Goal: Transaction & Acquisition: Purchase product/service

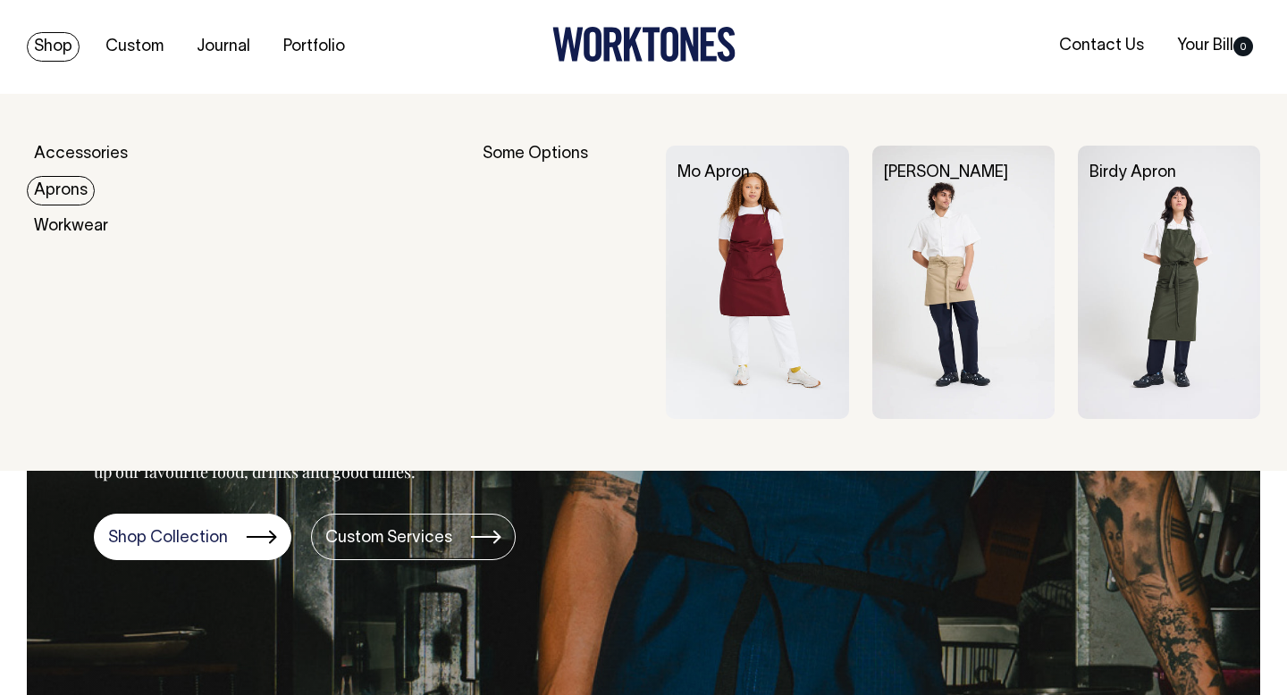
click at [69, 185] on link "Aprons" at bounding box center [61, 190] width 68 height 29
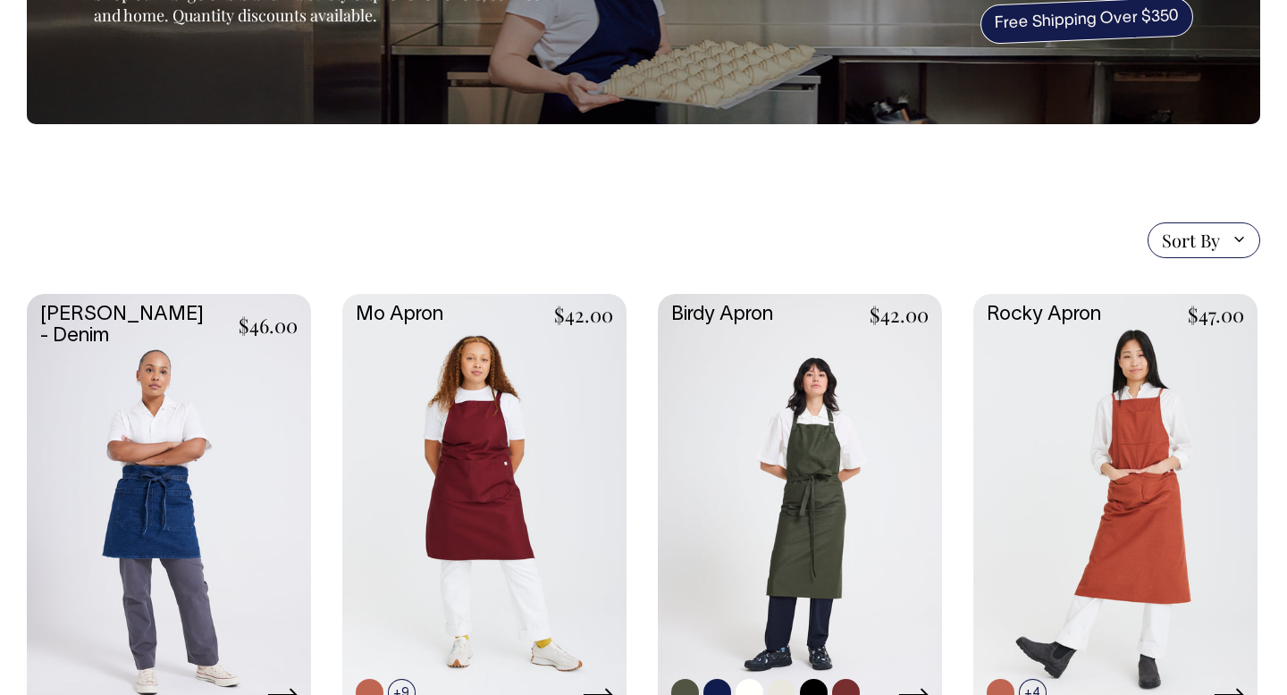
scroll to position [255, 0]
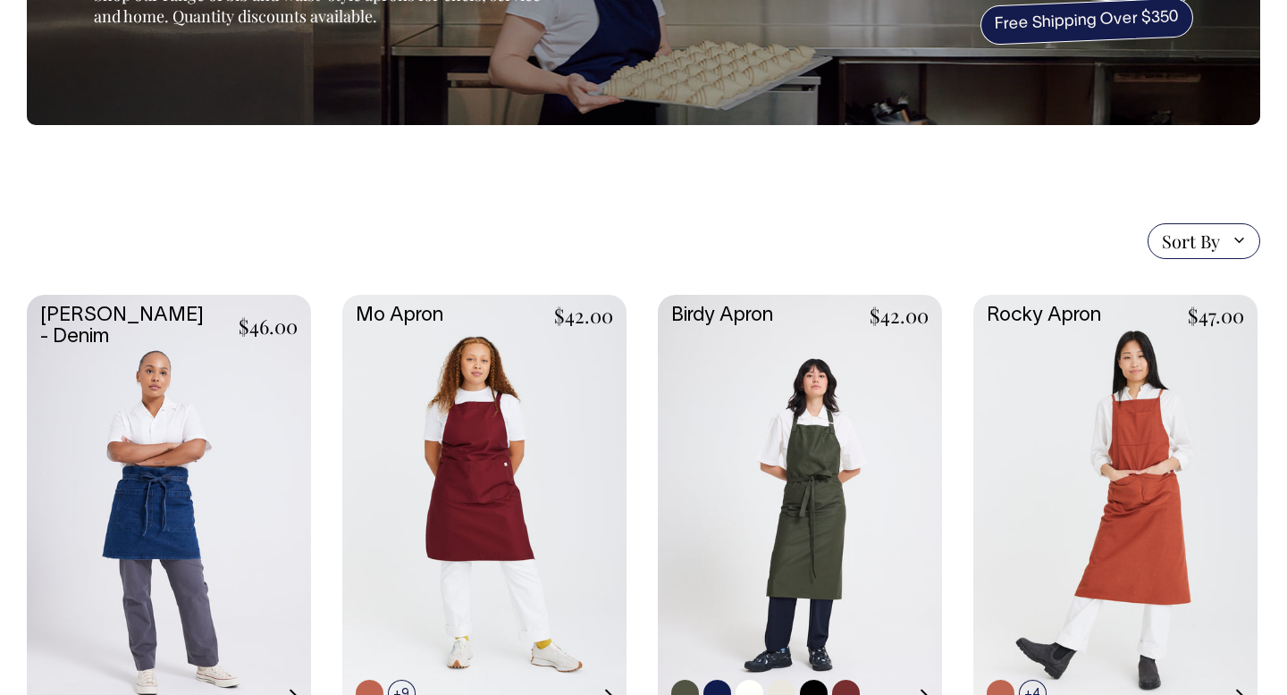
click at [859, 404] on link at bounding box center [800, 506] width 284 height 423
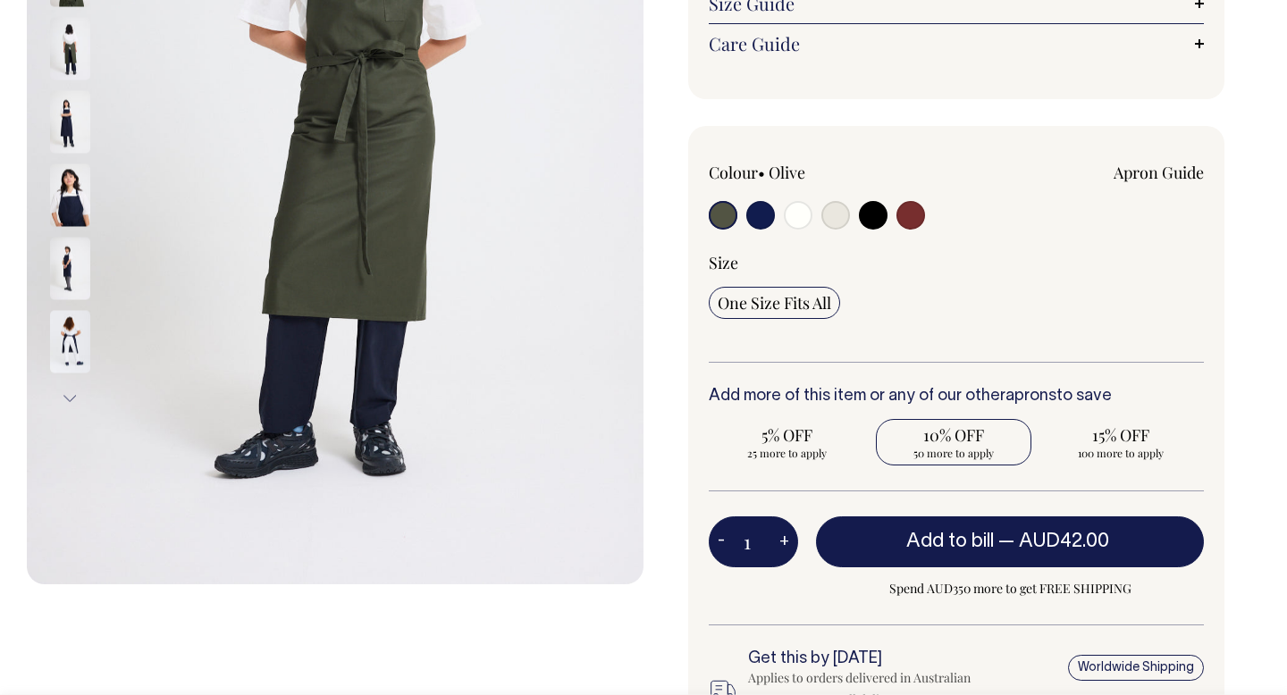
scroll to position [435, 0]
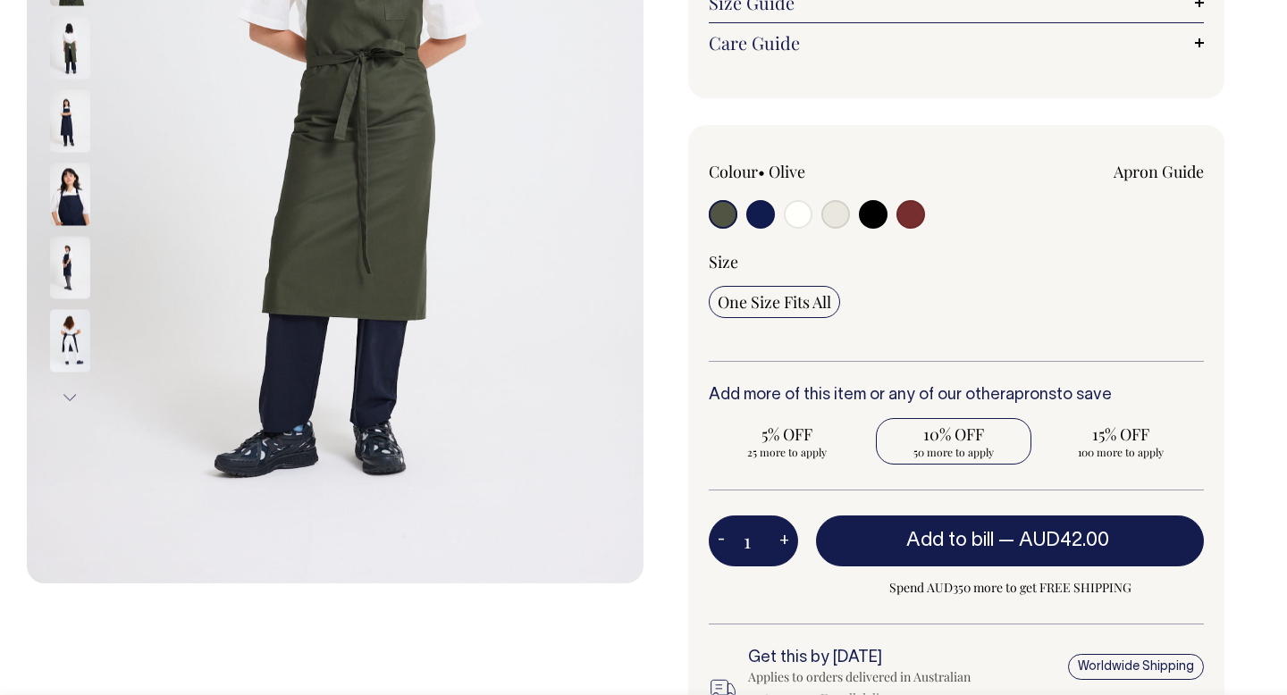
click at [956, 432] on span "10% OFF" at bounding box center [954, 434] width 139 height 21
click at [956, 432] on input "10% OFF 50 more to apply" at bounding box center [954, 441] width 156 height 46
radio input "true"
type input "50"
radio input "true"
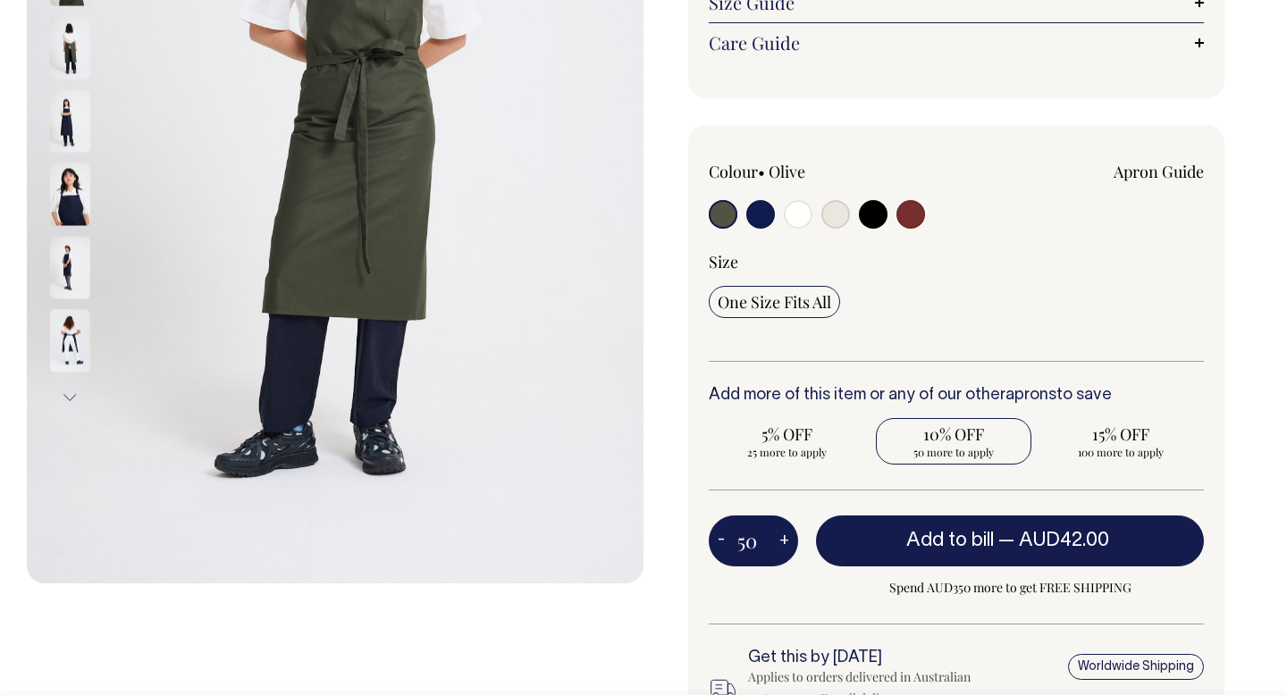
select select
type input "50"
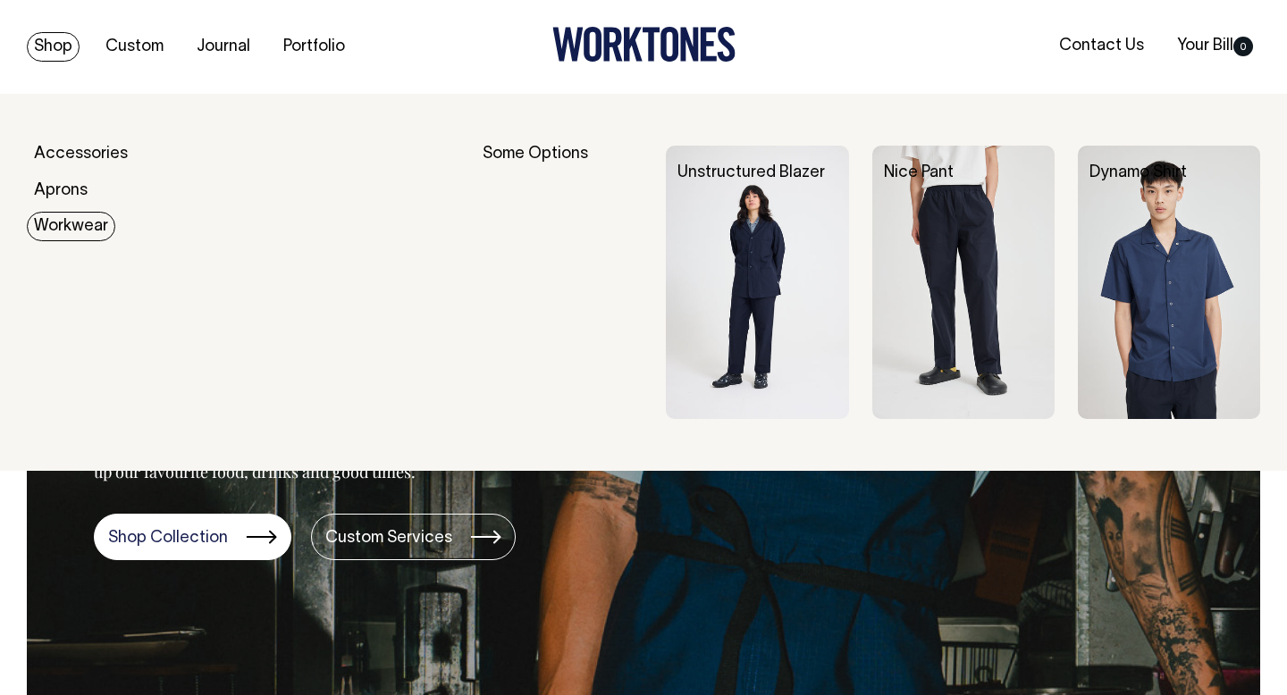
click at [65, 221] on link "Workwear" at bounding box center [71, 226] width 88 height 29
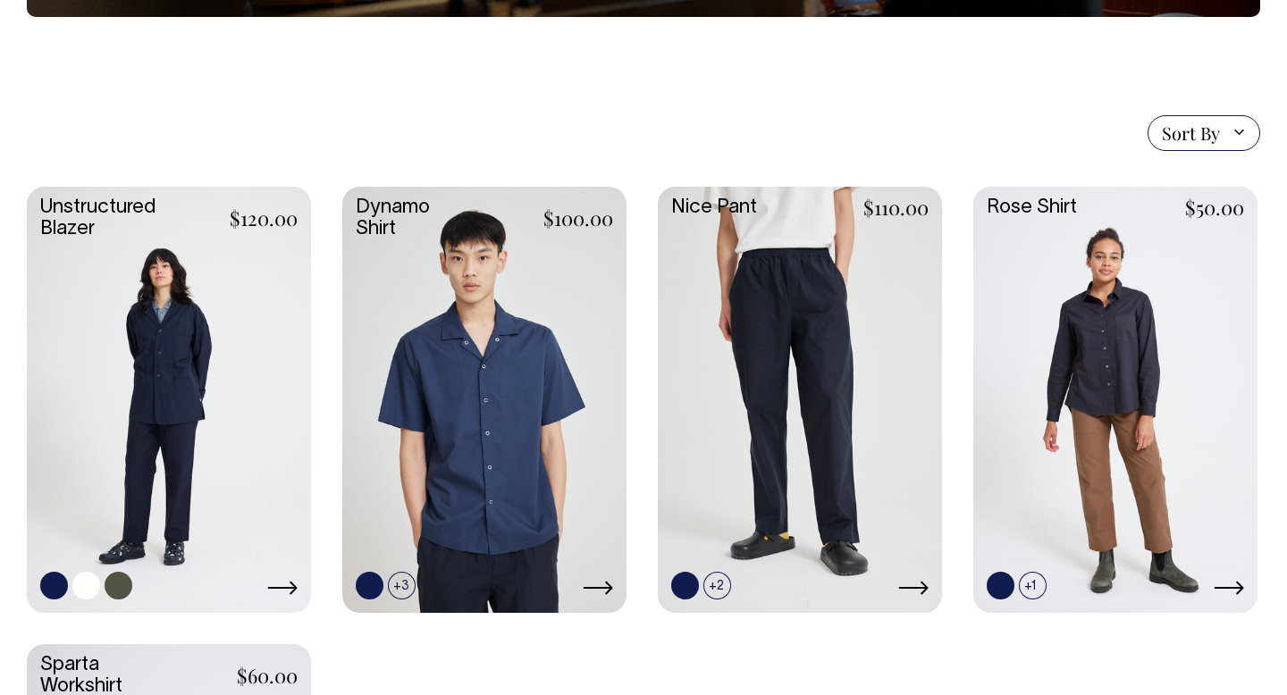
click at [214, 342] on link at bounding box center [169, 398] width 284 height 423
